Goal: Find specific page/section

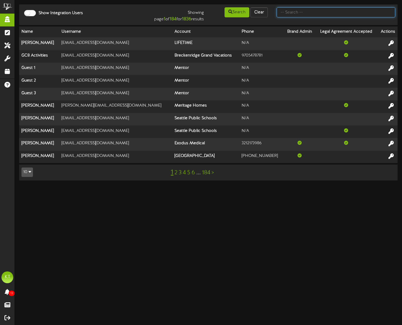
click at [299, 13] on input "text" at bounding box center [336, 12] width 119 height 10
type input "macu"
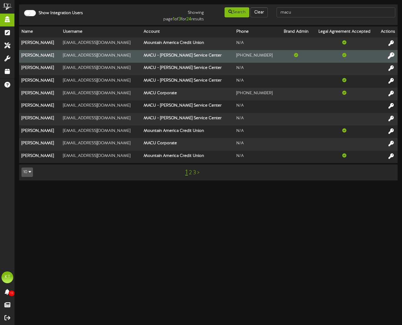
click at [390, 54] on icon at bounding box center [391, 55] width 6 height 6
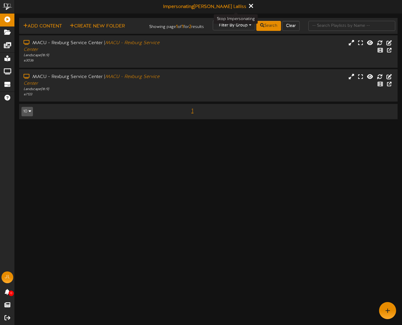
click at [249, 7] on icon at bounding box center [251, 6] width 4 height 6
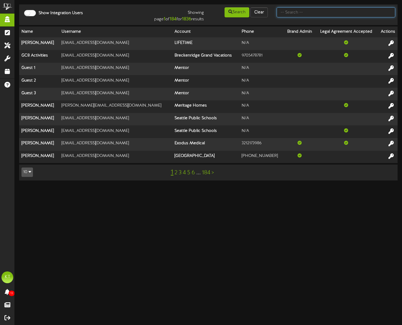
click at [329, 17] on input "text" at bounding box center [336, 12] width 119 height 10
type input "macu"
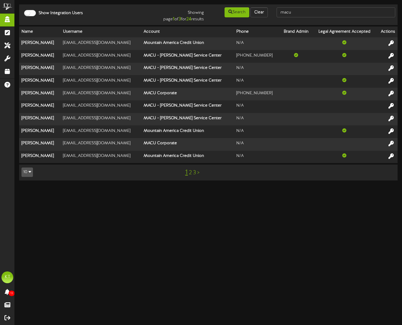
click at [198, 173] on link ">" at bounding box center [198, 173] width 2 height 6
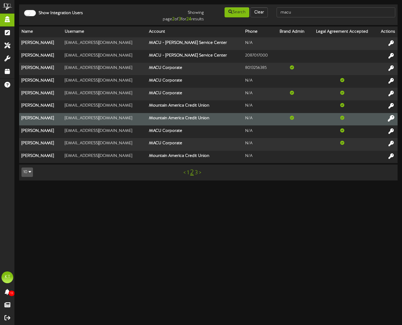
click at [393, 118] on icon at bounding box center [391, 118] width 6 height 6
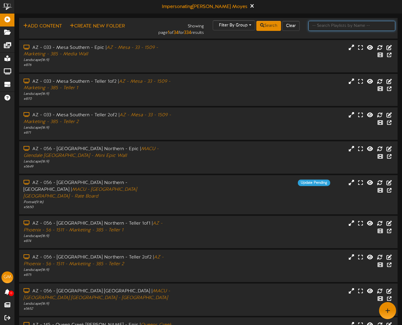
click at [318, 26] on input "text" at bounding box center [352, 26] width 87 height 10
click at [324, 23] on input "text" at bounding box center [352, 26] width 87 height 10
type input "23 Townhall TEST"
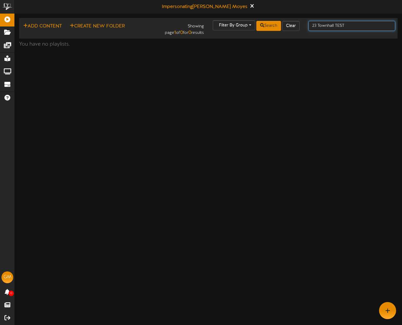
click at [319, 26] on input "23 Townhall TEST" at bounding box center [352, 26] width 87 height 10
type input "Townhall TEST"
click at [354, 26] on input "Townhall TEST" at bounding box center [352, 26] width 87 height 10
type input "Townhall"
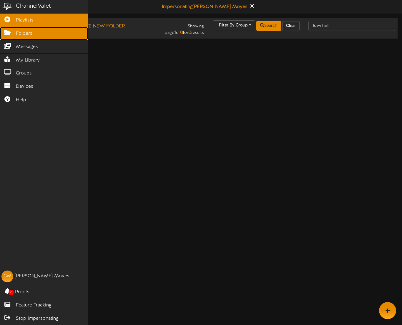
click at [8, 34] on icon at bounding box center [7, 32] width 15 height 4
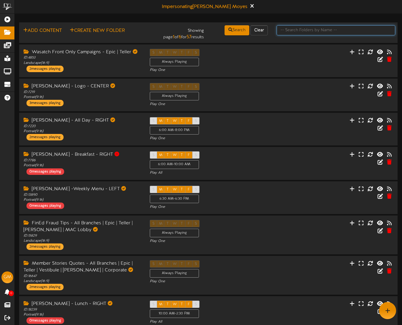
click at [307, 29] on input "text" at bounding box center [336, 30] width 119 height 10
type input "Townhall"
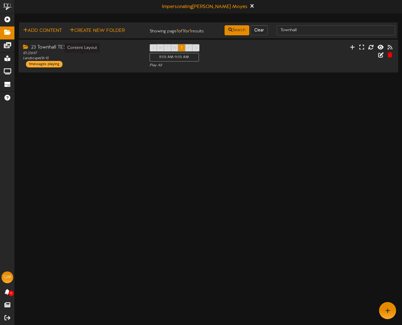
click at [91, 55] on div "ID: 22697 Landscape ( 16:9 )" at bounding box center [82, 56] width 118 height 10
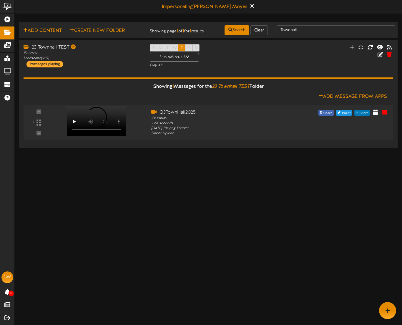
click at [66, 149] on html "ChannelValet Playlists Folders Messages My Library Groups Devices Help GM Gentr…" at bounding box center [201, 74] width 402 height 149
click at [83, 118] on video at bounding box center [95, 121] width 60 height 30
